Goal: Information Seeking & Learning: Learn about a topic

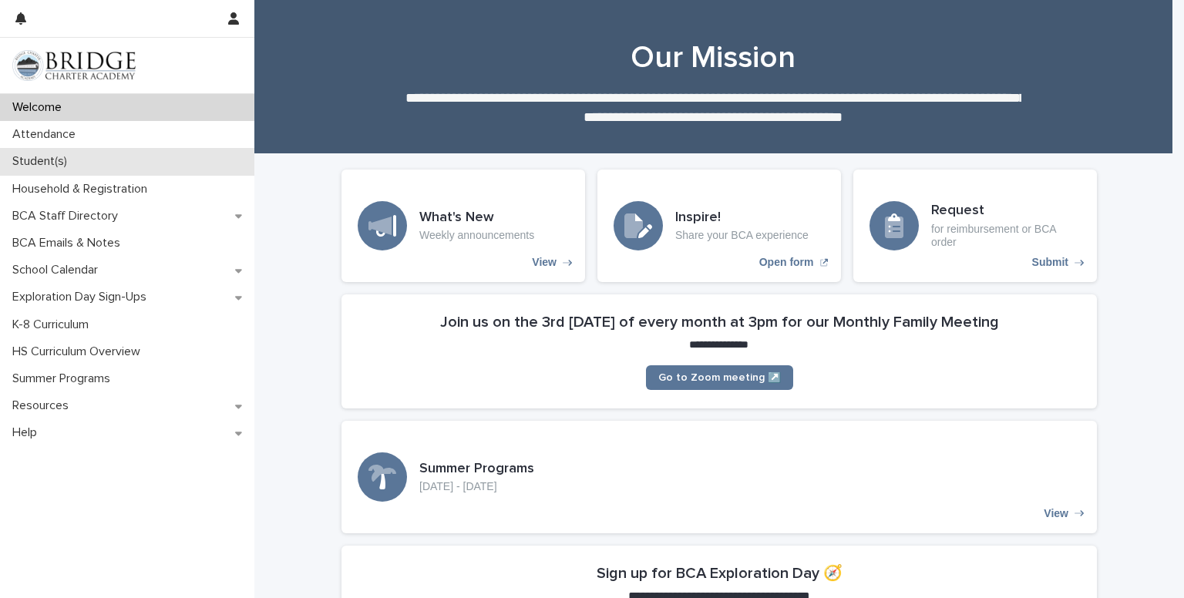
click at [34, 168] on p "Student(s)" at bounding box center [42, 161] width 73 height 15
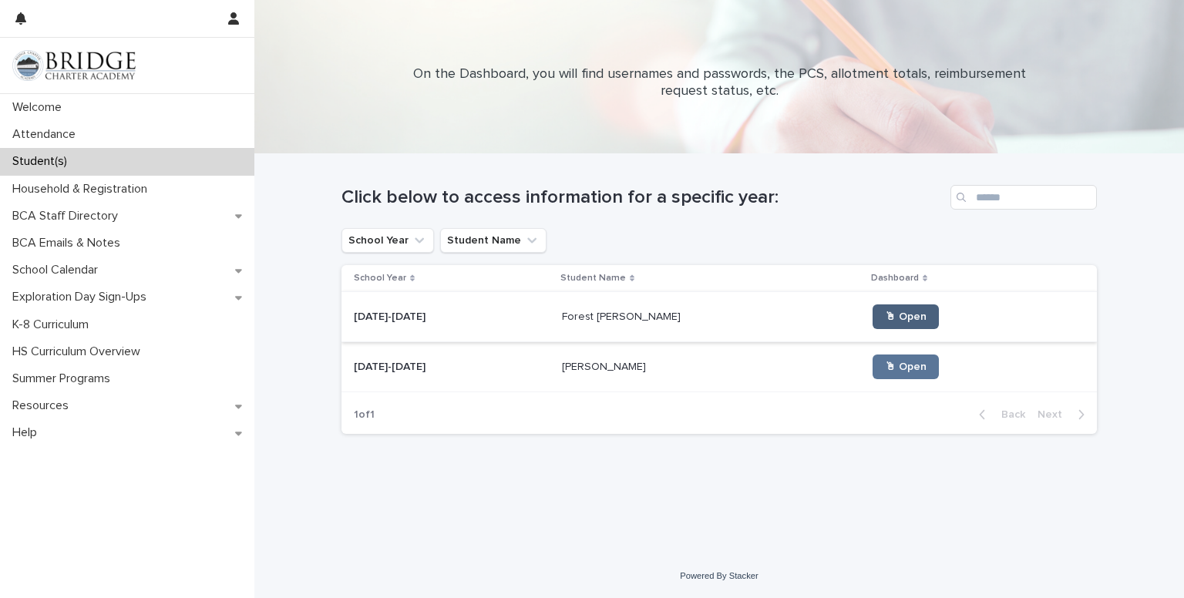
click at [885, 318] on span "🖱 Open" at bounding box center [906, 316] width 42 height 11
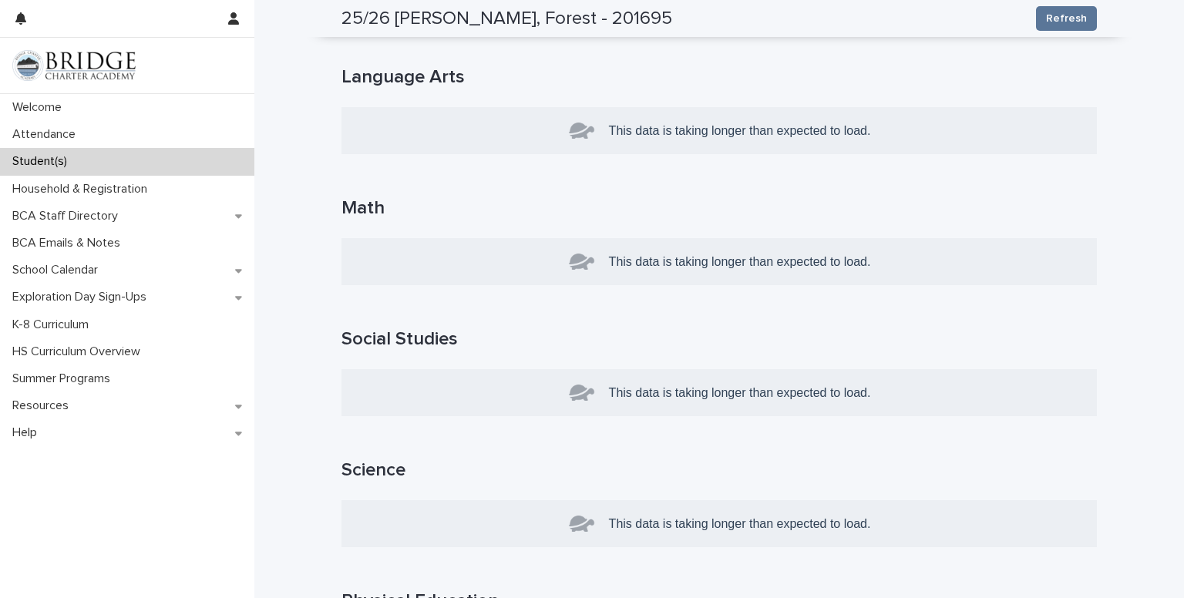
scroll to position [513, 0]
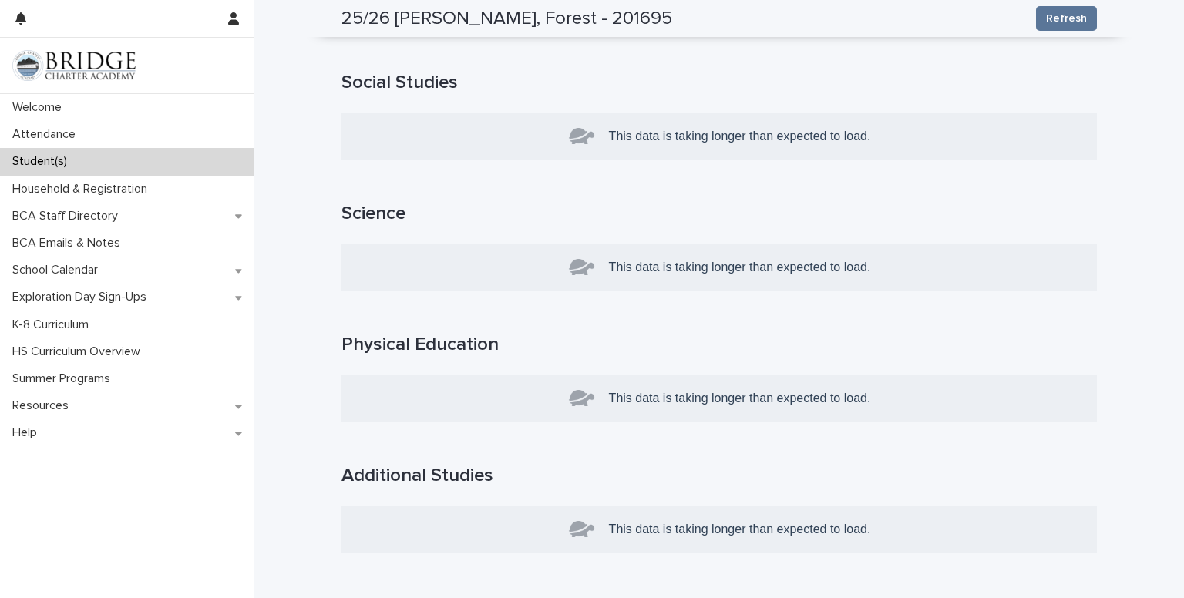
click at [648, 274] on p "This data is taking longer than expected to load." at bounding box center [740, 267] width 262 height 27
click at [350, 208] on h1 "Science" at bounding box center [718, 214] width 755 height 22
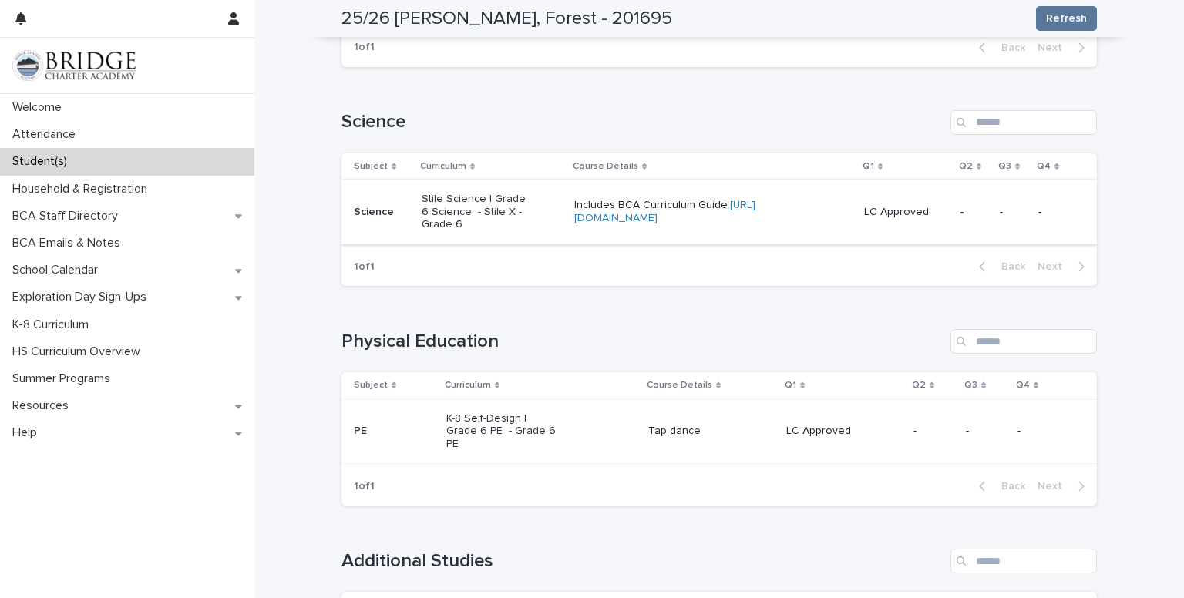
scroll to position [1028, 0]
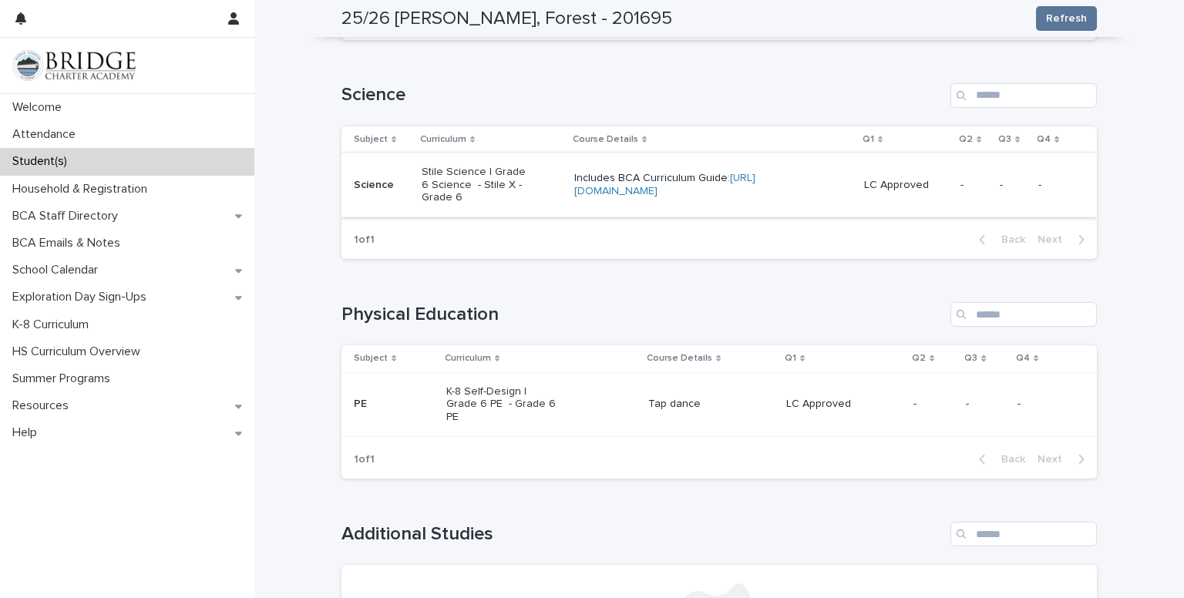
click at [620, 173] on link "[URL][DOMAIN_NAME]" at bounding box center [664, 185] width 181 height 24
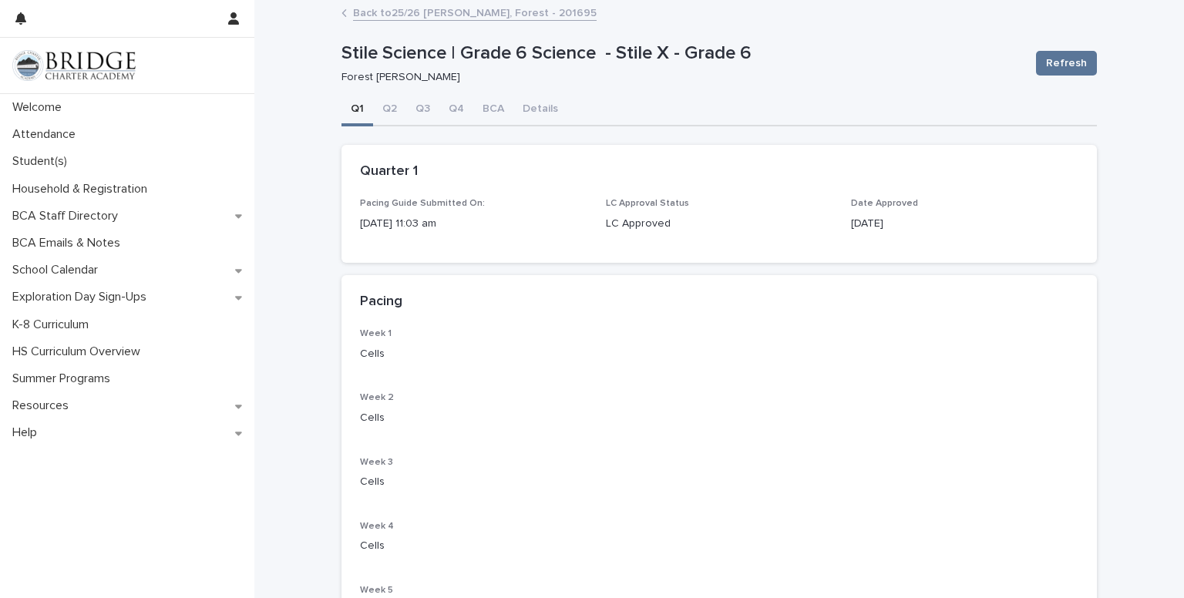
click at [353, 18] on link "Back to 25/26 [PERSON_NAME], Forest - 201695" at bounding box center [475, 12] width 244 height 18
